Goal: Find specific page/section: Find specific page/section

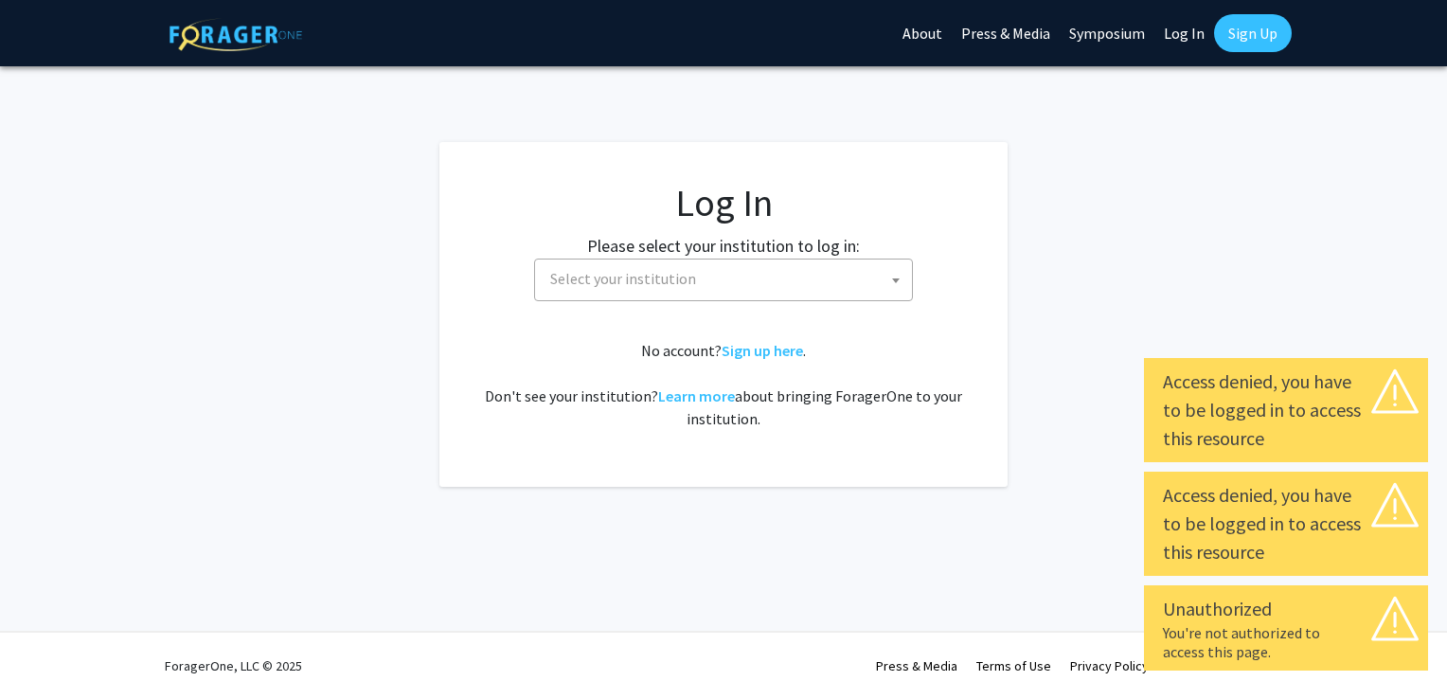
select select
click at [849, 287] on span "Select your institution" at bounding box center [726, 278] width 369 height 39
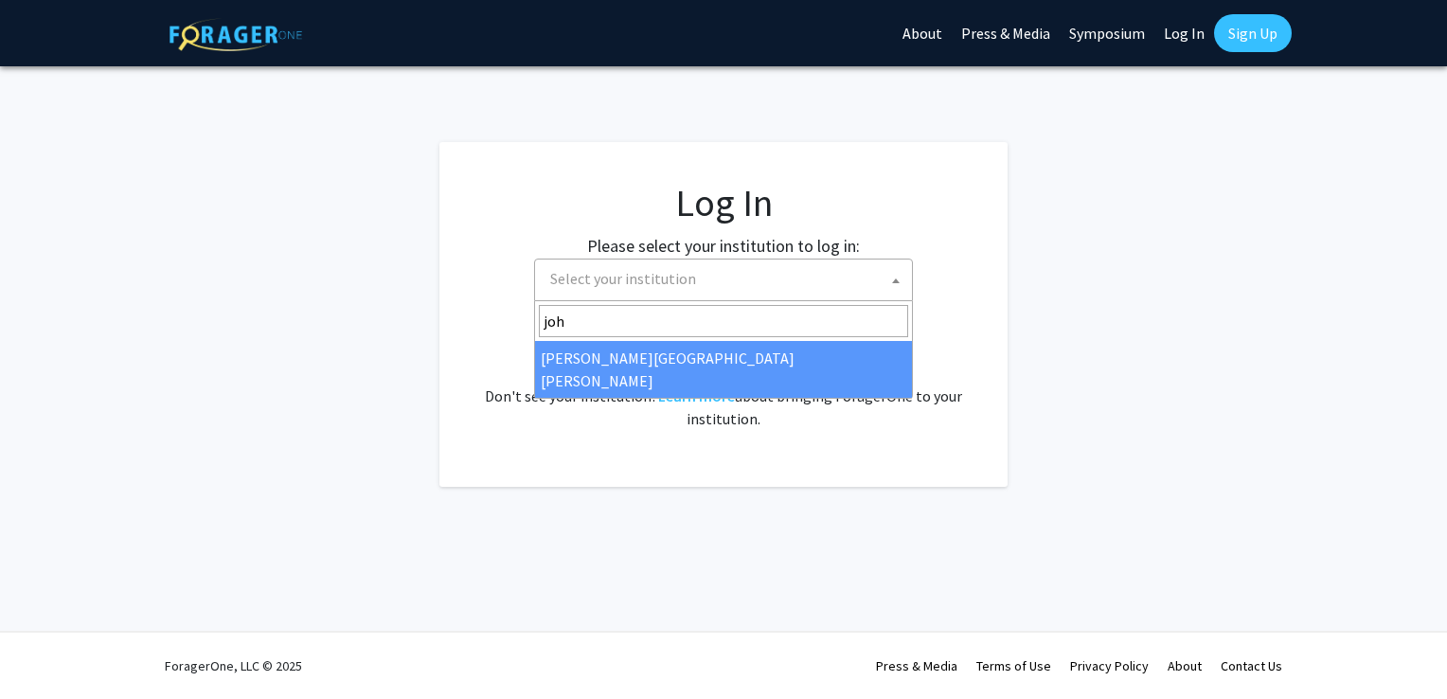
type input "john"
select select "1"
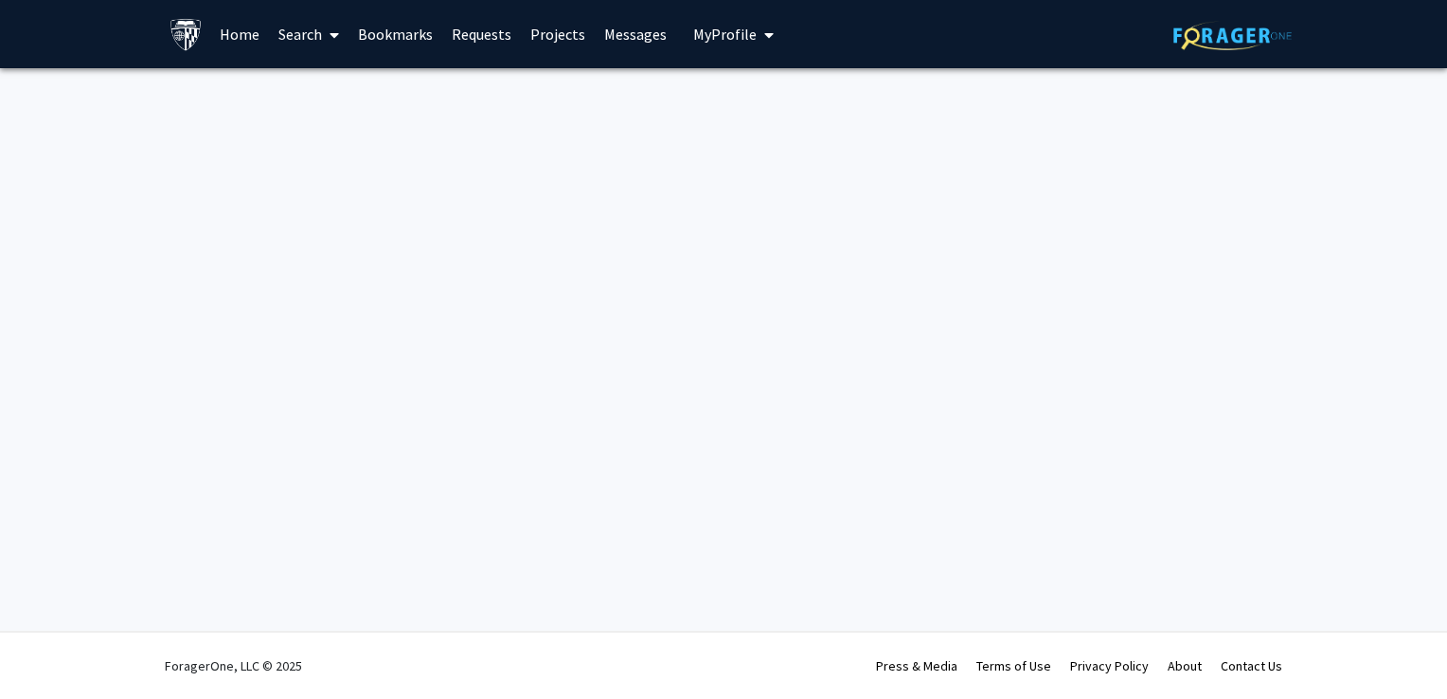
click at [194, 50] on img at bounding box center [185, 34] width 33 height 33
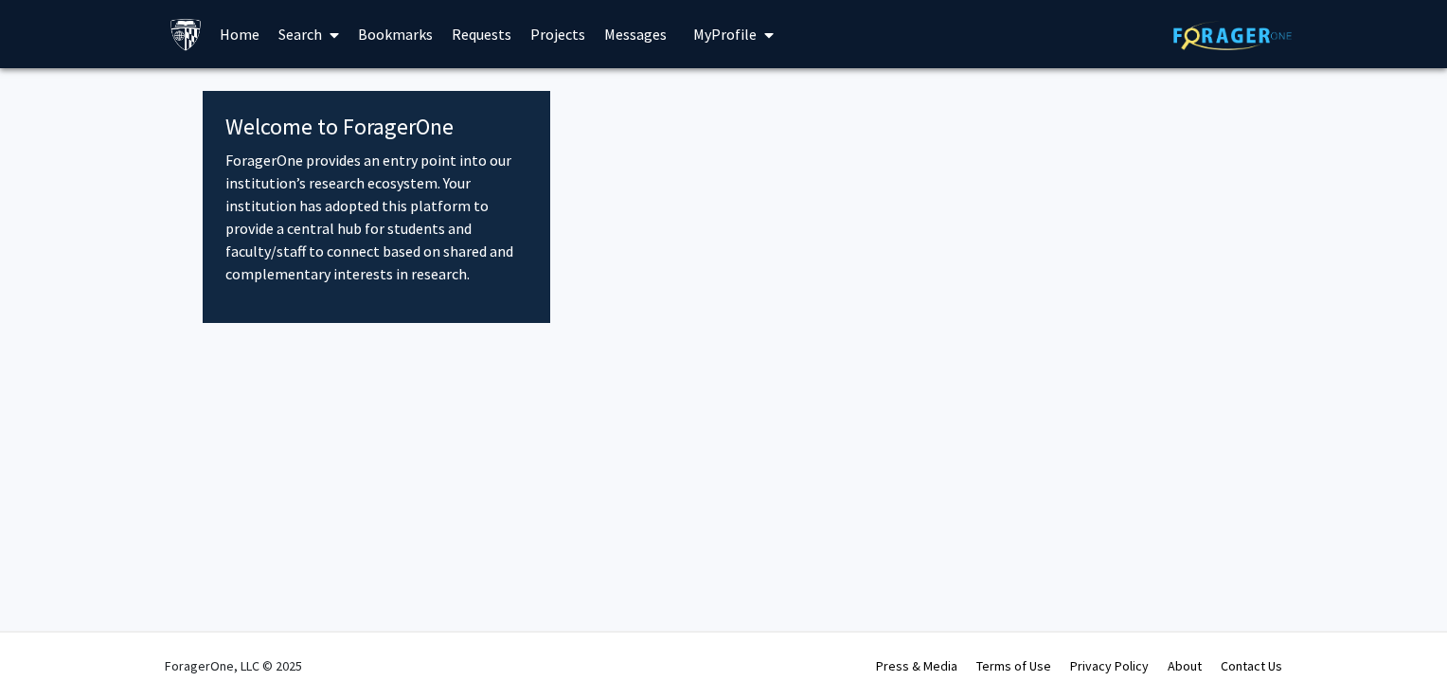
click at [210, 48] on link "Home" at bounding box center [239, 34] width 59 height 66
click at [233, 26] on link "Home" at bounding box center [239, 34] width 59 height 66
click at [173, 31] on img at bounding box center [185, 34] width 33 height 33
click at [375, 27] on link "Bookmarks" at bounding box center [395, 34] width 94 height 66
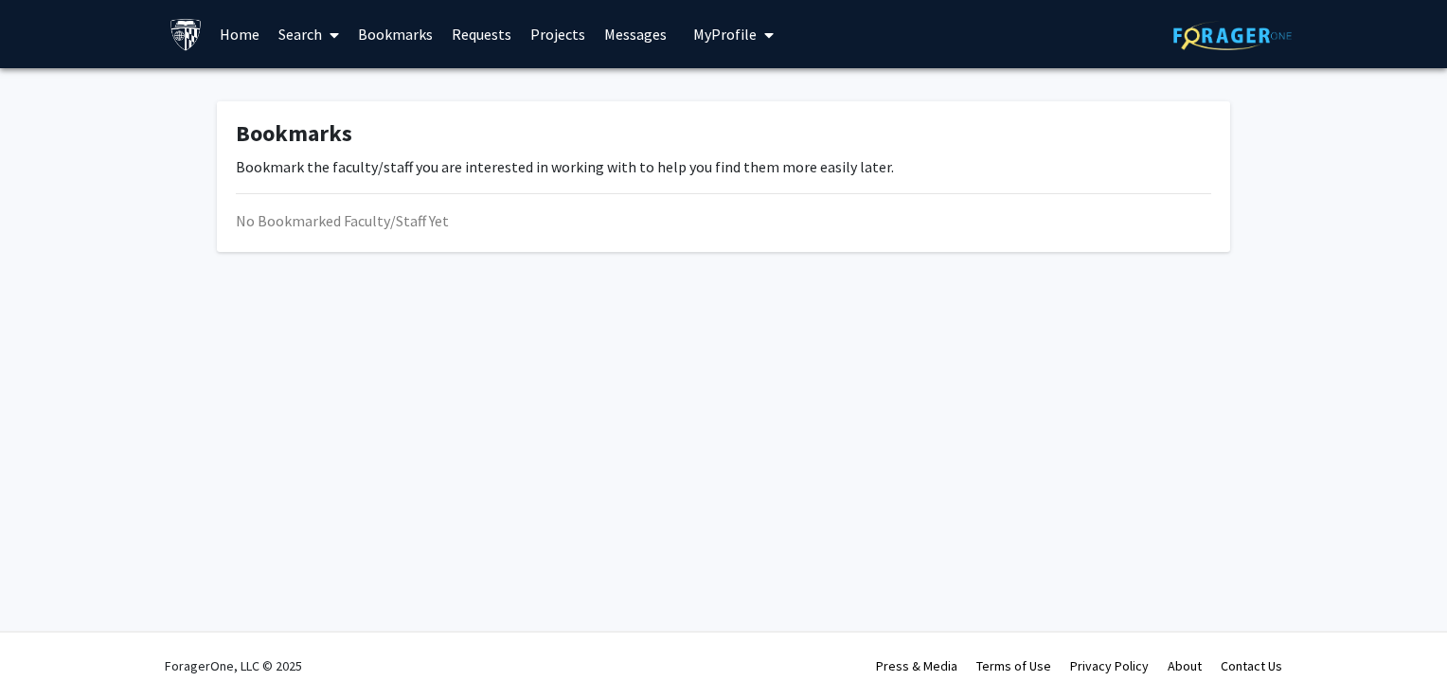
click at [303, 27] on link "Search" at bounding box center [309, 34] width 80 height 66
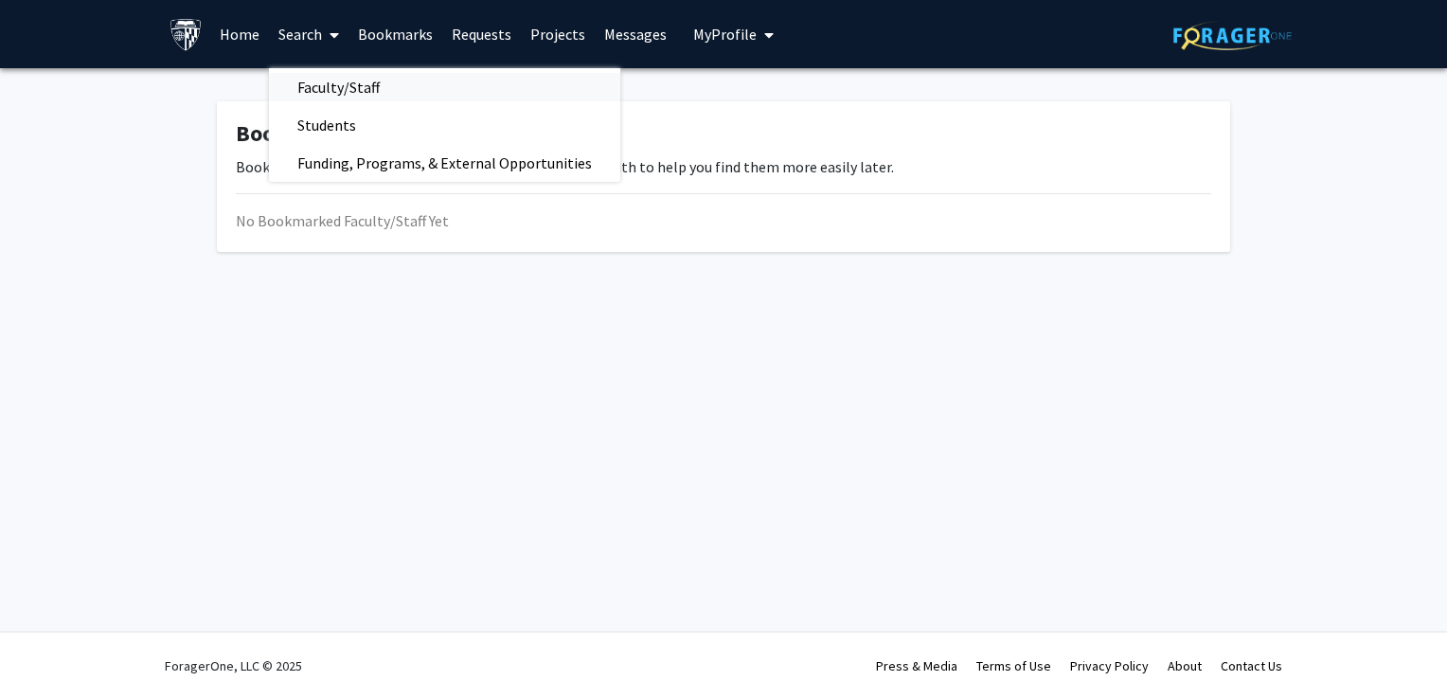
click at [364, 84] on span "Faculty/Staff" at bounding box center [338, 87] width 139 height 38
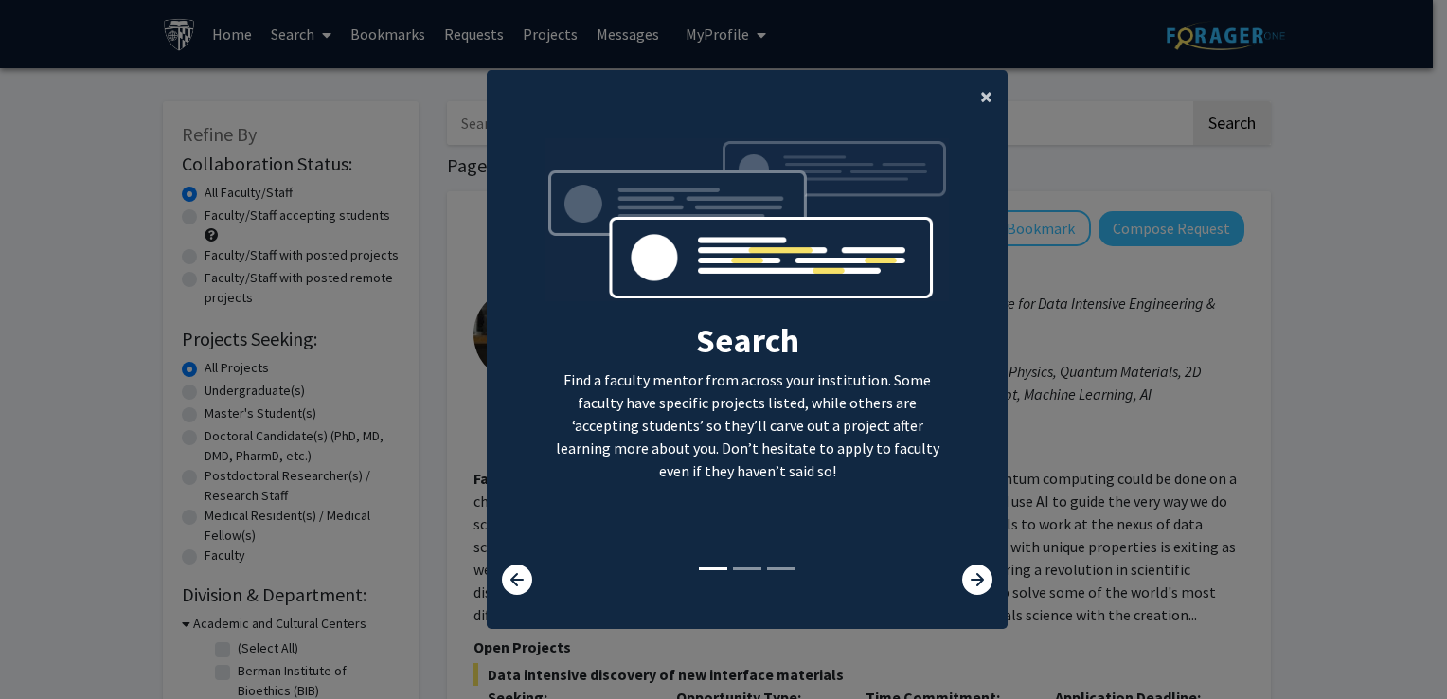
click at [980, 105] on span "×" at bounding box center [986, 95] width 12 height 29
